Goal: Navigation & Orientation: Find specific page/section

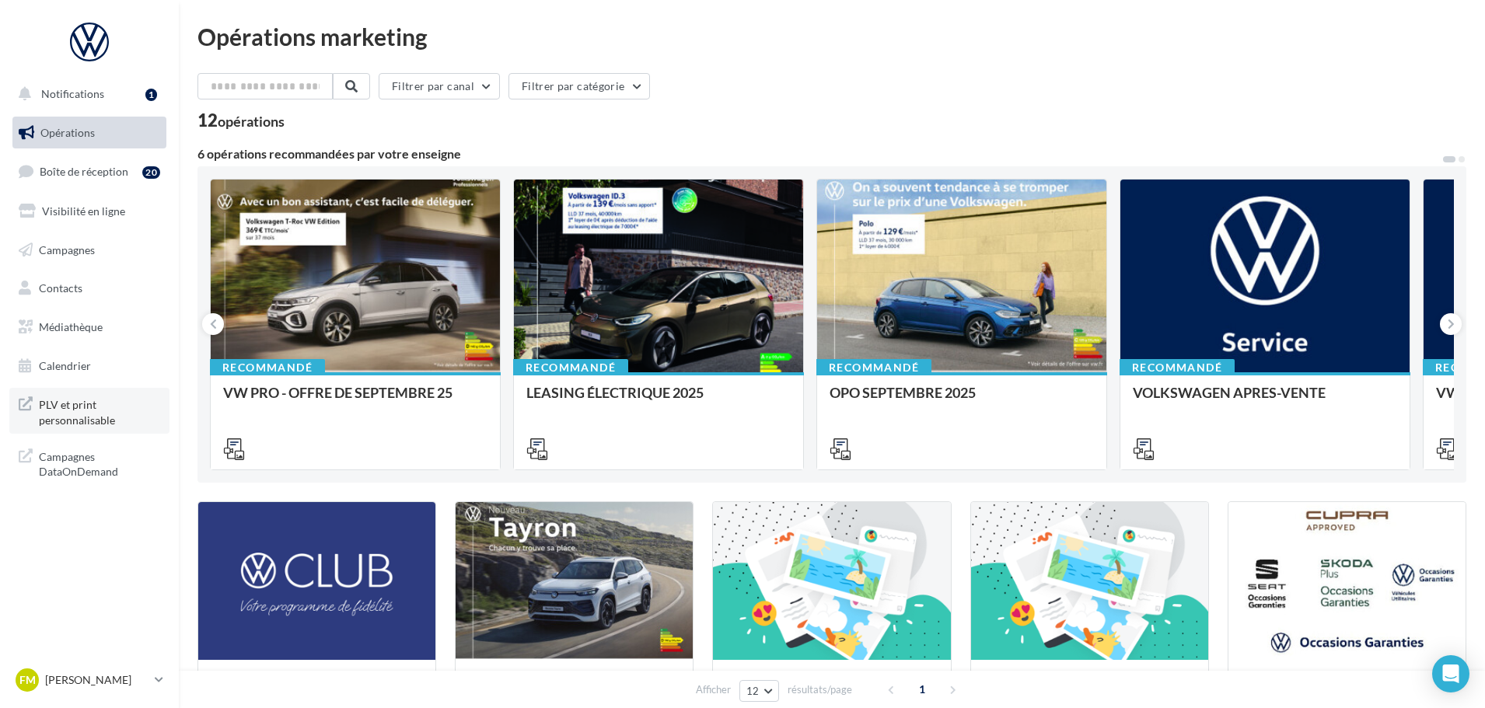
click at [95, 417] on span "PLV et print personnalisable" at bounding box center [99, 410] width 121 height 33
click at [983, 64] on div "Opérations marketing Filtrer par canal Filtrer par catégorie 12 opérations 6 op…" at bounding box center [831, 554] width 1269 height 1058
click at [151, 682] on link "FM Frederic MAGNIEZ vw-abb-mag" at bounding box center [89, 680] width 154 height 30
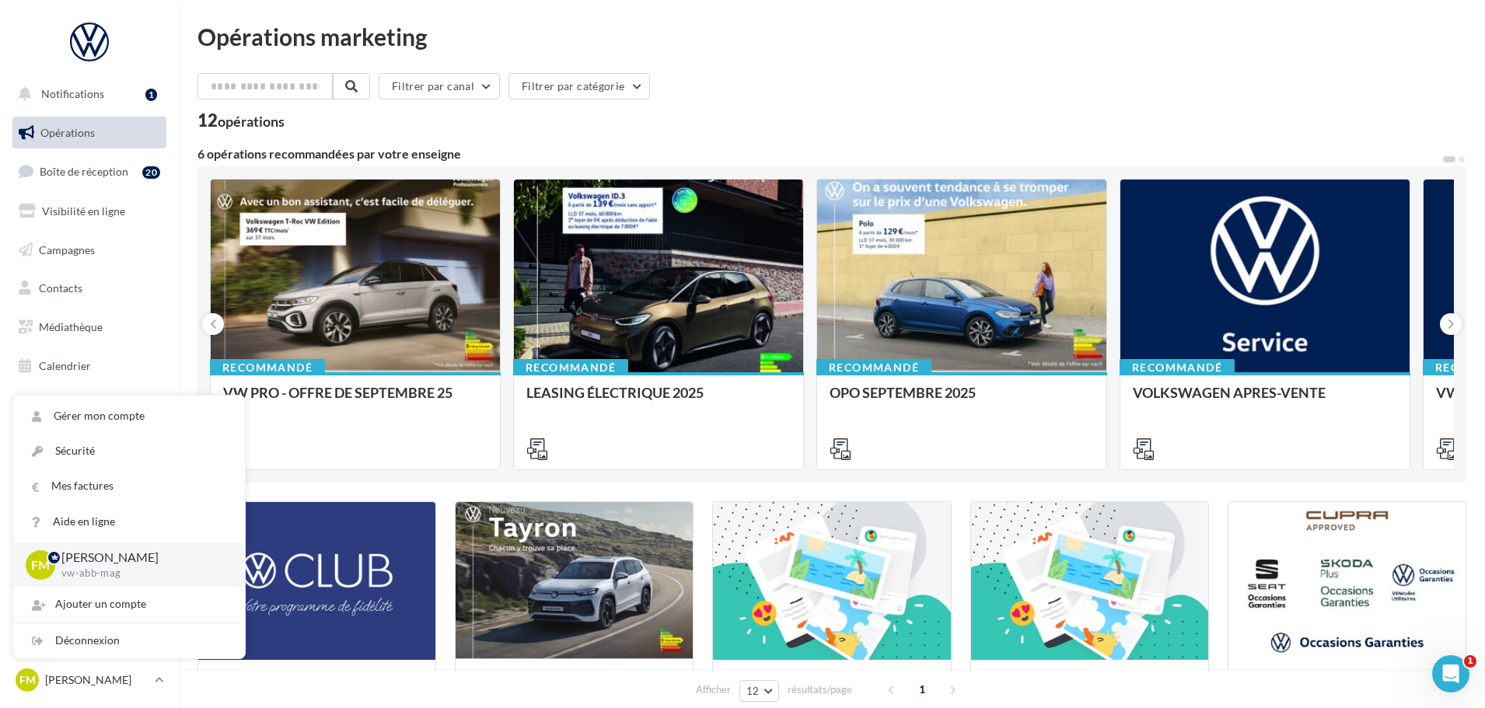
click at [843, 115] on div "12 opérations" at bounding box center [831, 122] width 1269 height 20
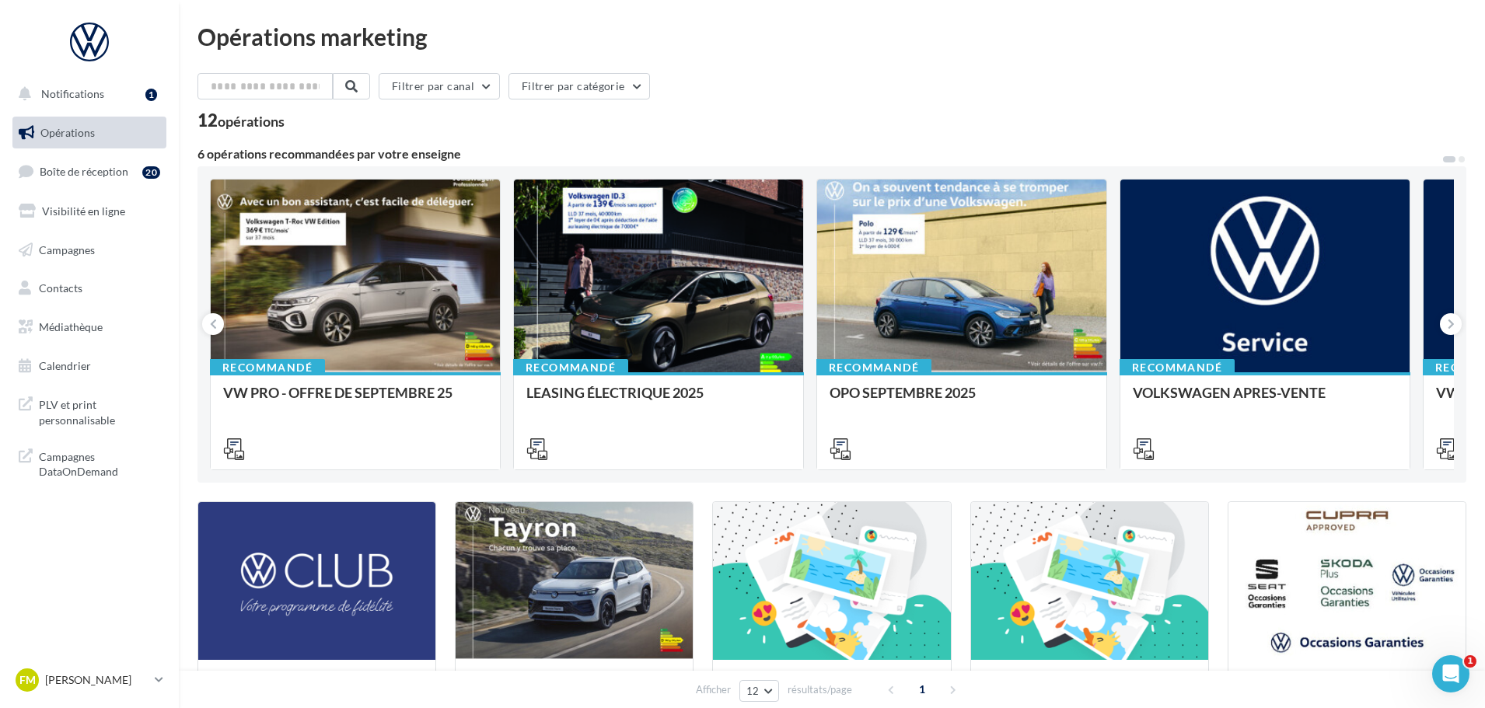
click at [784, 54] on div "Opérations marketing Filtrer par canal Filtrer par catégorie 12 opérations 6 op…" at bounding box center [831, 554] width 1269 height 1058
click at [84, 180] on link "Boîte de réception 20" at bounding box center [89, 171] width 160 height 33
click at [79, 407] on span "PLV et print personnalisable" at bounding box center [99, 410] width 121 height 33
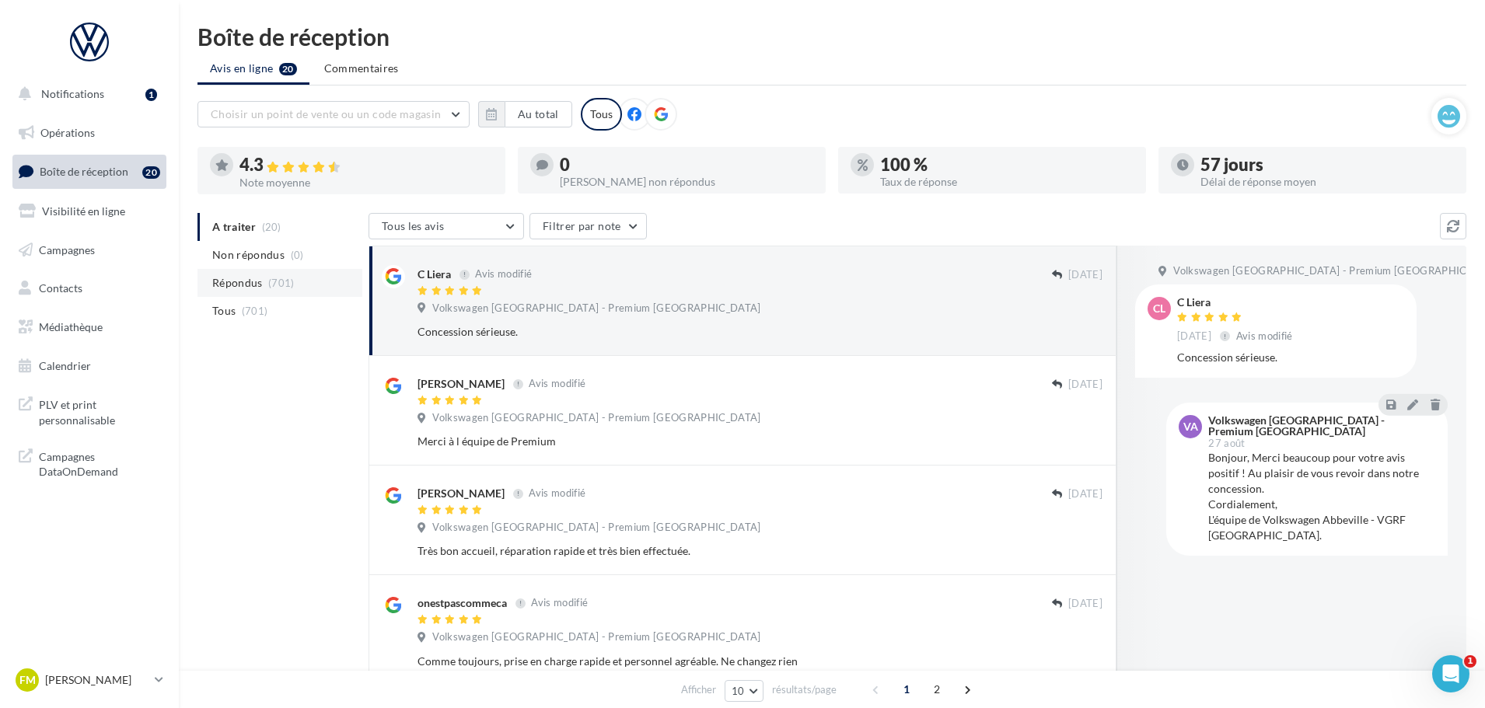
click at [243, 287] on span "Répondus" at bounding box center [237, 283] width 51 height 16
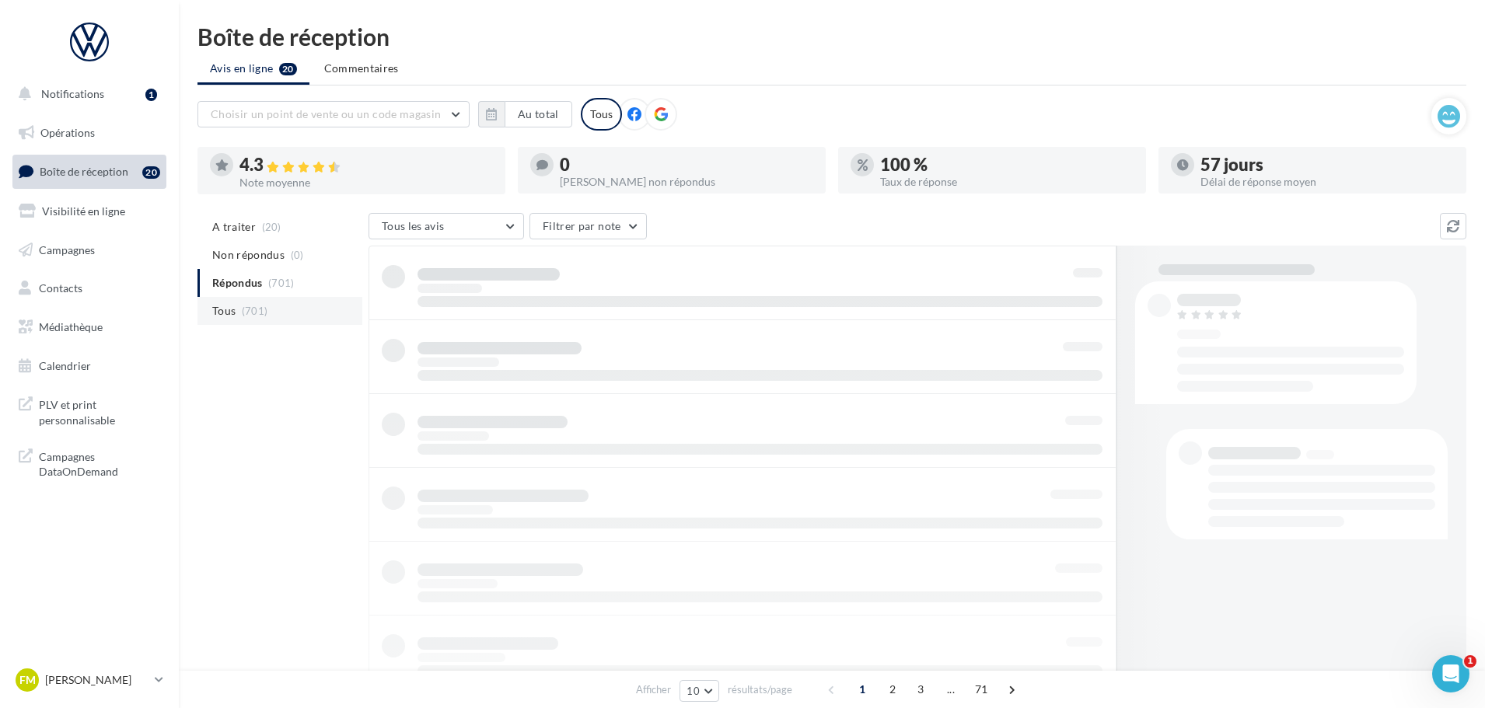
click at [247, 307] on span "(701)" at bounding box center [255, 311] width 26 height 12
